Goal: Transaction & Acquisition: Purchase product/service

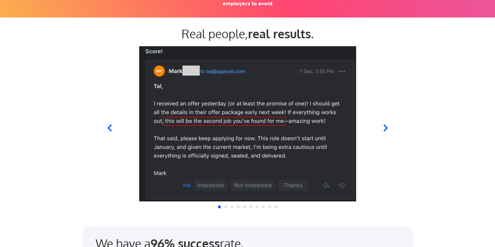
scroll to position [1406, 0]
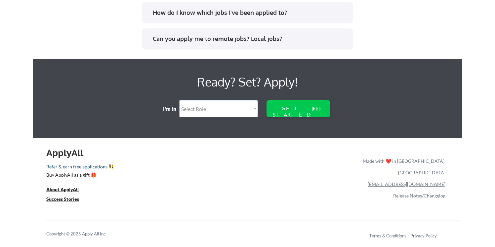
click at [69, 167] on link "Refer & earn free applications 👯‍♀️" at bounding box center [135, 168] width 178 height 7
click at [77, 177] on div "Buy ApplyAll as a gift 🎁" at bounding box center [79, 175] width 66 height 5
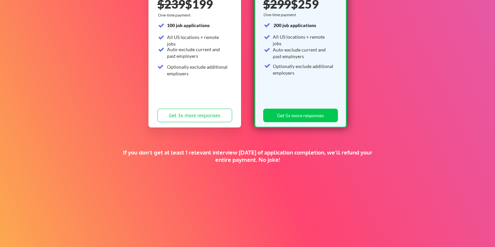
scroll to position [27, 0]
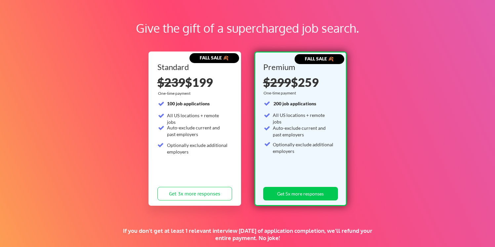
click at [353, 89] on div "Give the gift of a supercharged job search. FALL SALE 🍂 Standard $239 $199 One-…" at bounding box center [247, 181] width 495 height 362
click at [363, 89] on div "Give the gift of a supercharged job search. FALL SALE 🍂 Standard $239 $199 One-…" at bounding box center [247, 181] width 495 height 362
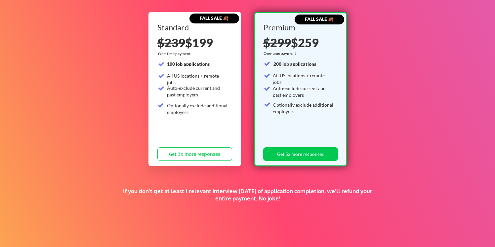
scroll to position [67, 0]
